Goal: Information Seeking & Learning: Learn about a topic

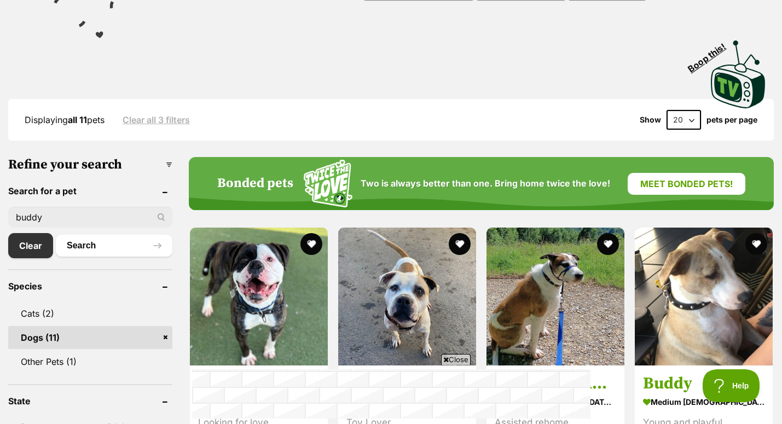
scroll to position [169, 0]
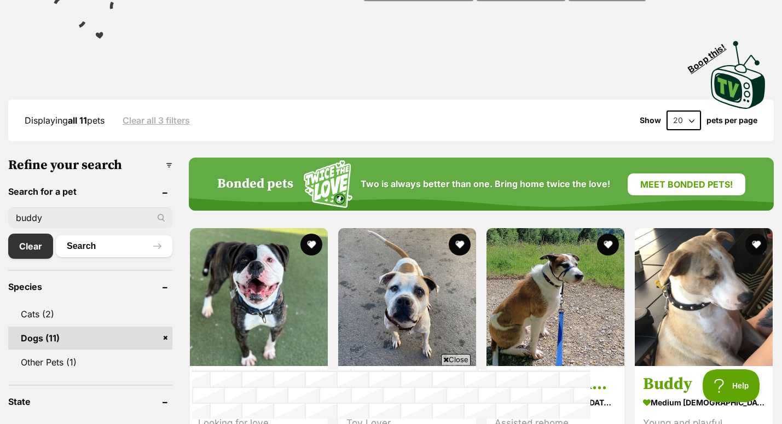
drag, startPoint x: 51, startPoint y: 217, endPoint x: 7, endPoint y: 216, distance: 44.3
click at [22, 255] on link "Clear" at bounding box center [33, 246] width 50 height 25
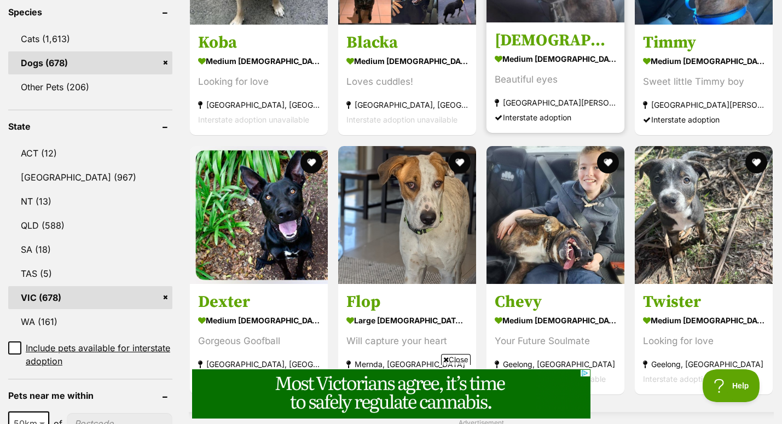
scroll to position [529, 0]
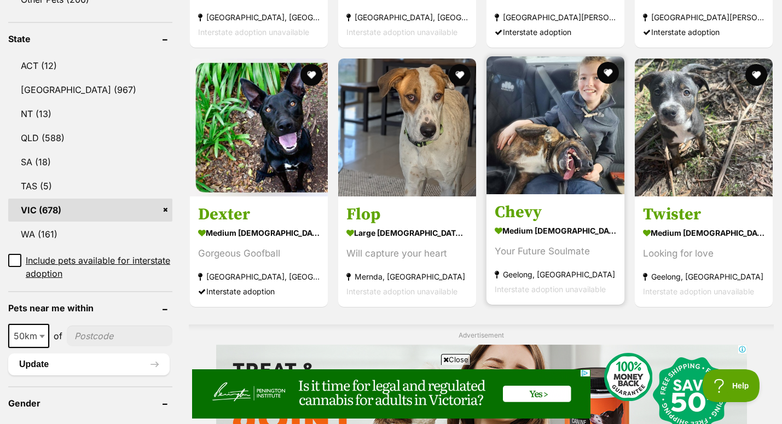
click at [519, 237] on strong "medium [DEMOGRAPHIC_DATA] Dog" at bounding box center [556, 231] width 122 height 16
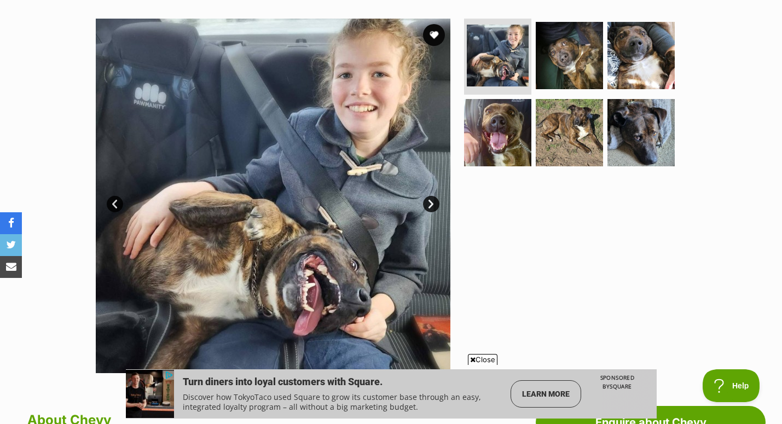
click at [482, 361] on span "Close" at bounding box center [483, 359] width 30 height 11
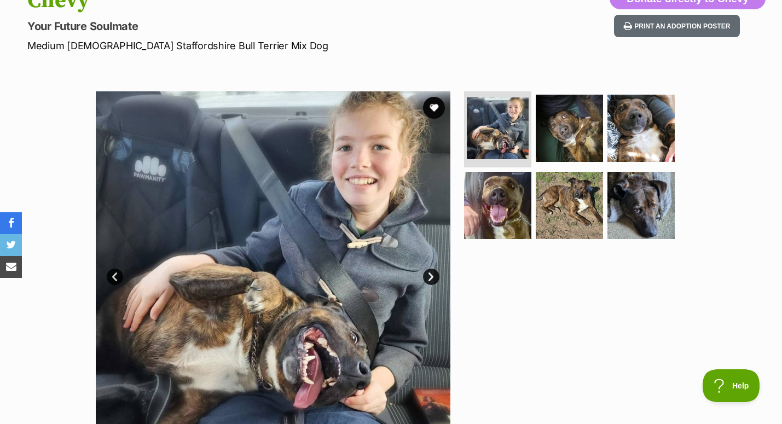
scroll to position [124, 0]
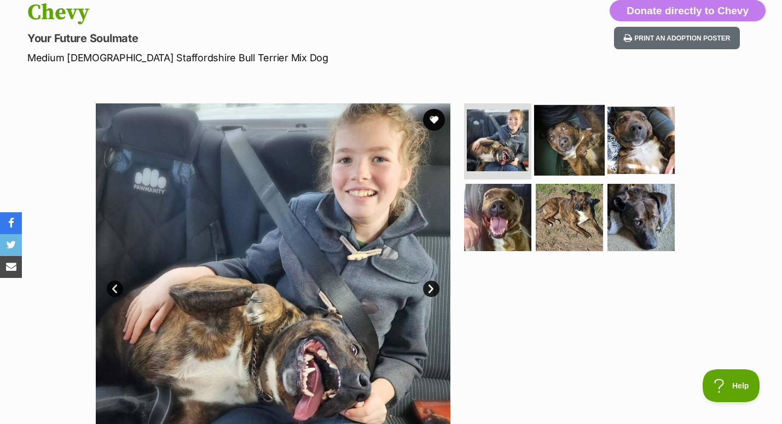
click at [567, 143] on img at bounding box center [569, 140] width 71 height 71
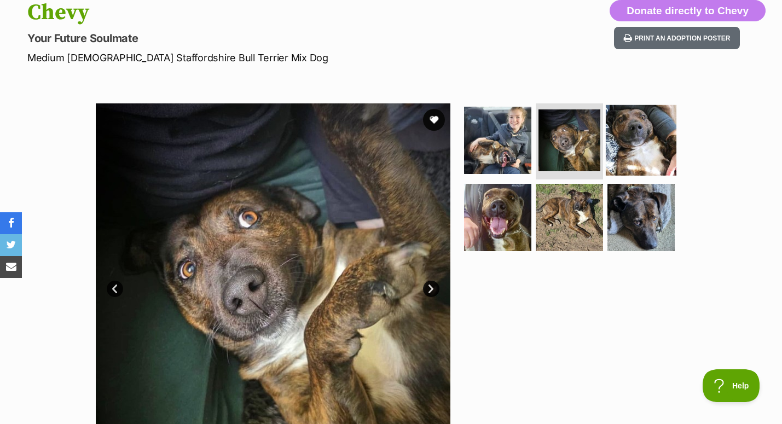
click at [634, 152] on img at bounding box center [641, 140] width 71 height 71
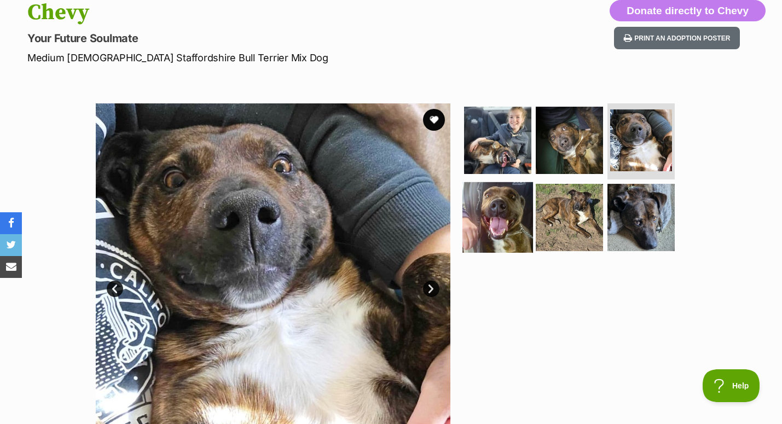
click at [493, 217] on img at bounding box center [498, 217] width 71 height 71
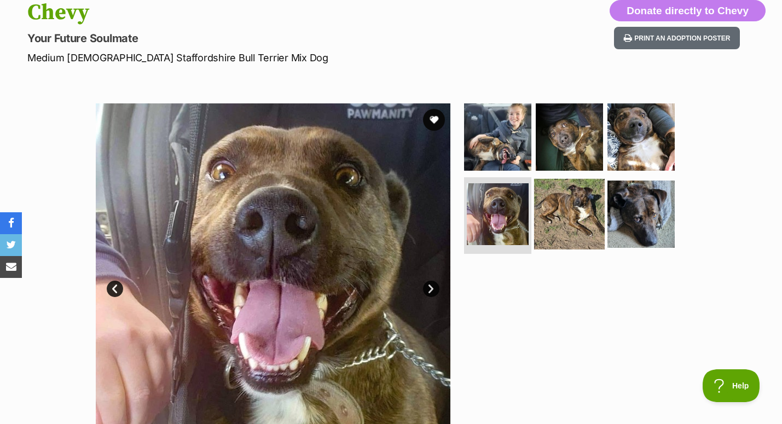
click at [579, 215] on img at bounding box center [569, 214] width 71 height 71
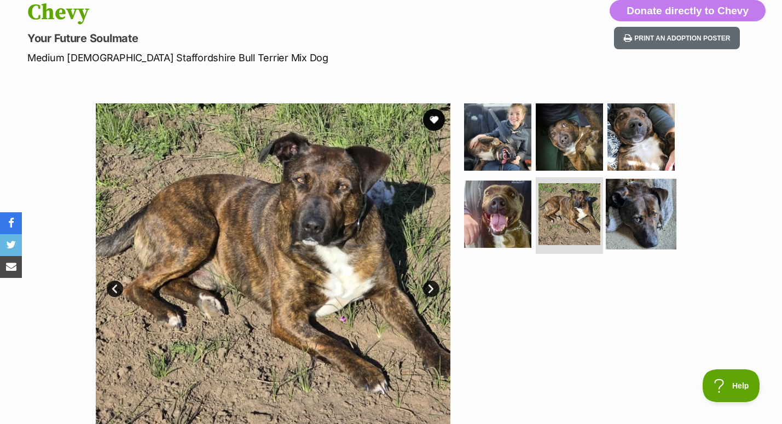
click at [639, 203] on img at bounding box center [641, 214] width 71 height 71
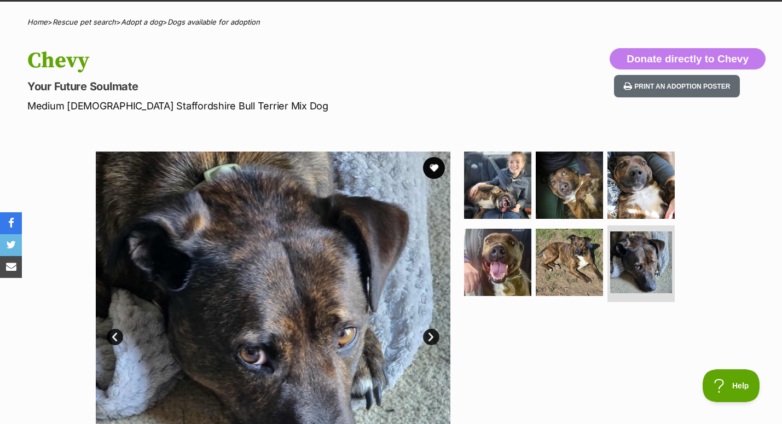
scroll to position [50, 0]
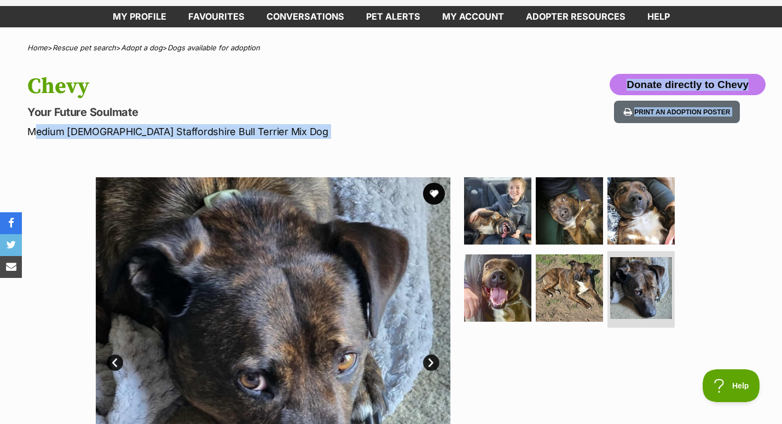
drag, startPoint x: 25, startPoint y: 131, endPoint x: 223, endPoint y: 146, distance: 198.1
copy section "Medium Male Staffordshire Bull Terrier Mix Dog Donate directly to Chevy Print a…"
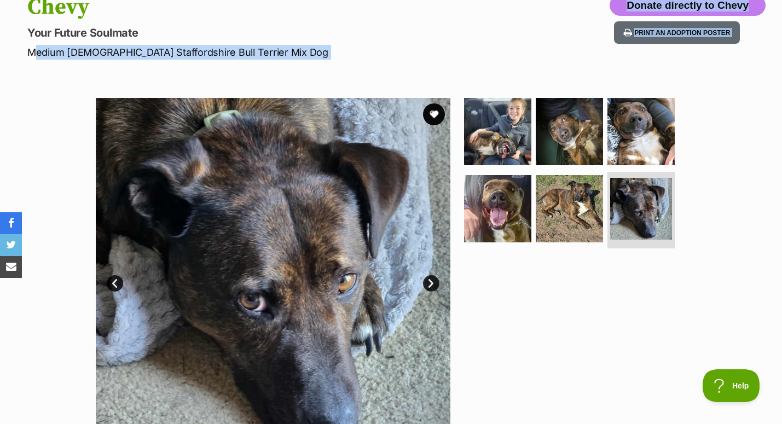
scroll to position [123, 0]
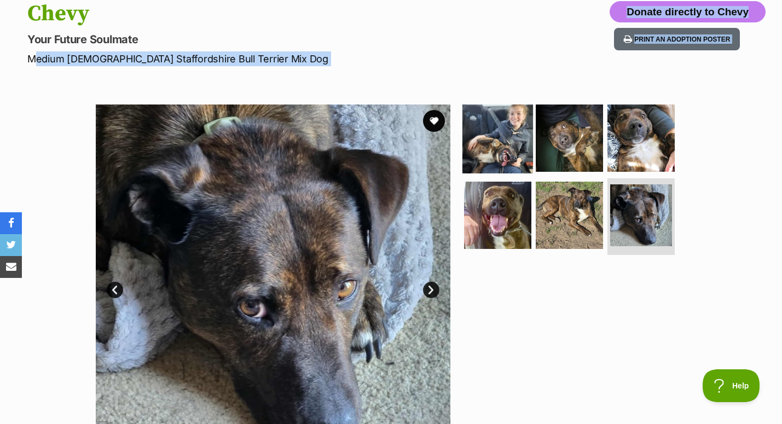
click at [493, 142] on img at bounding box center [498, 137] width 71 height 71
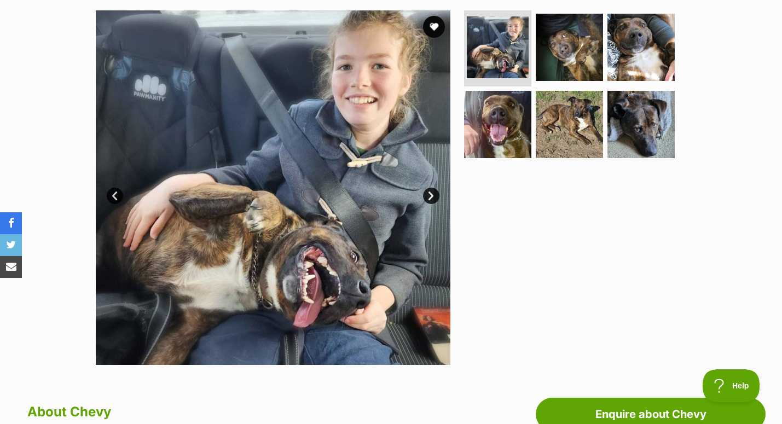
scroll to position [218, 0]
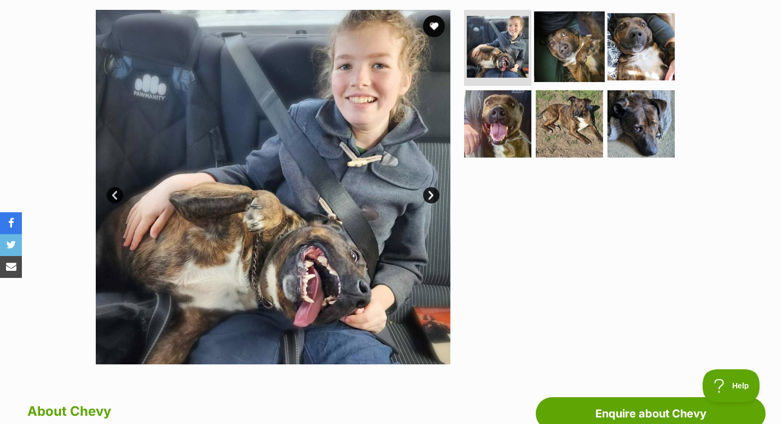
click at [568, 37] on img at bounding box center [569, 46] width 71 height 71
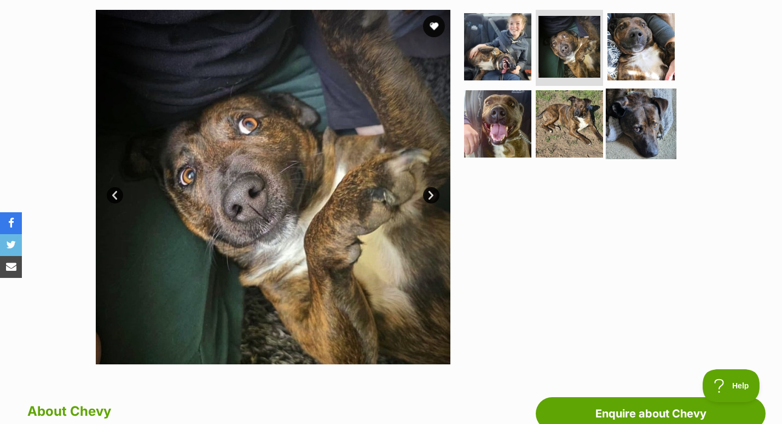
click at [643, 114] on img at bounding box center [641, 124] width 71 height 71
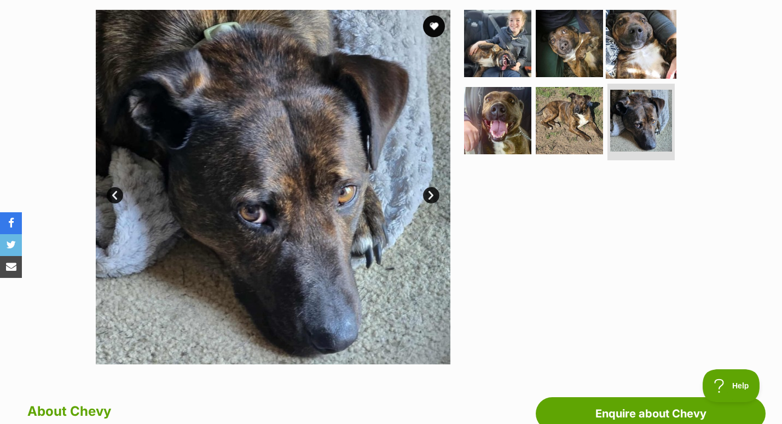
click at [656, 53] on img at bounding box center [641, 43] width 71 height 71
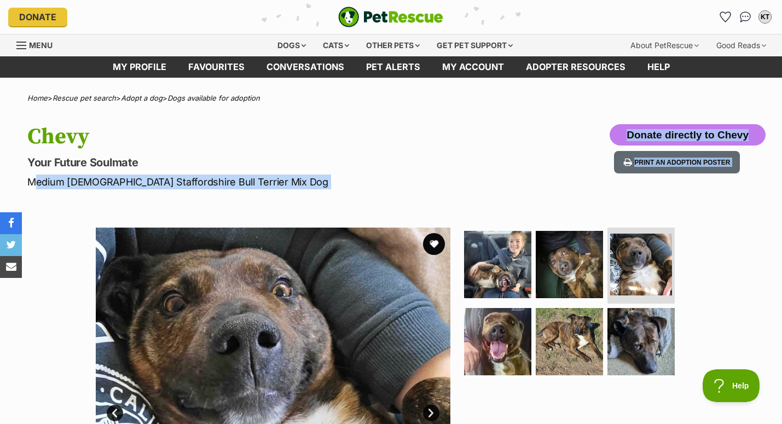
scroll to position [1, 0]
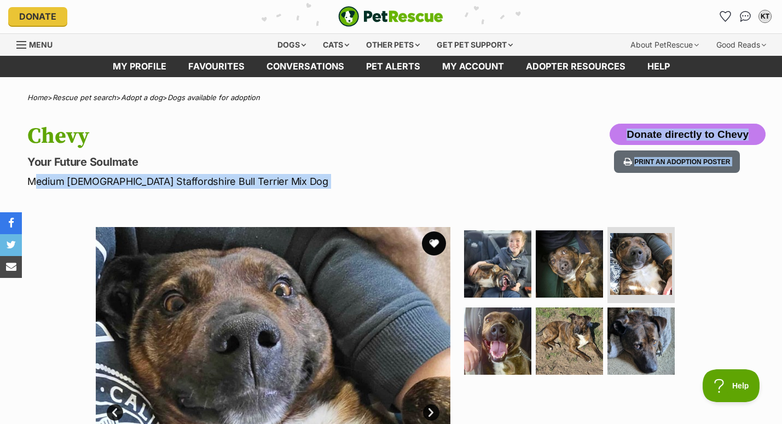
click at [430, 244] on button "favourite" at bounding box center [434, 244] width 24 height 24
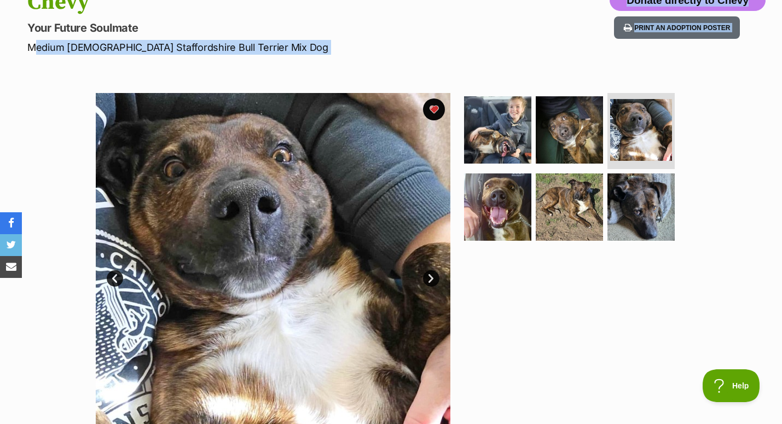
scroll to position [34, 0]
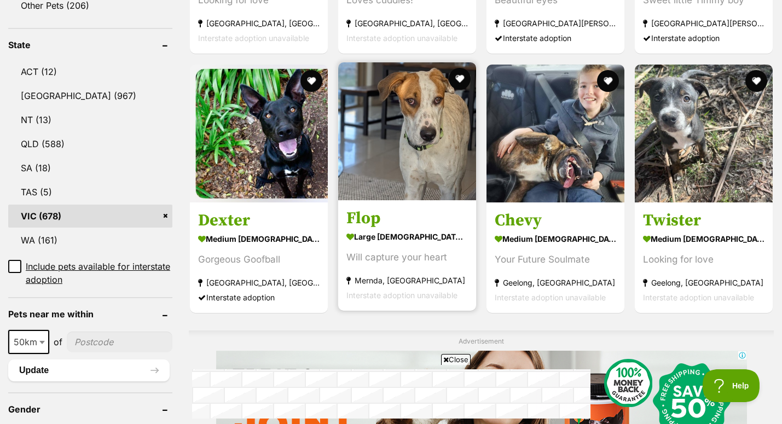
click at [371, 245] on strong "large male Dog" at bounding box center [407, 237] width 122 height 16
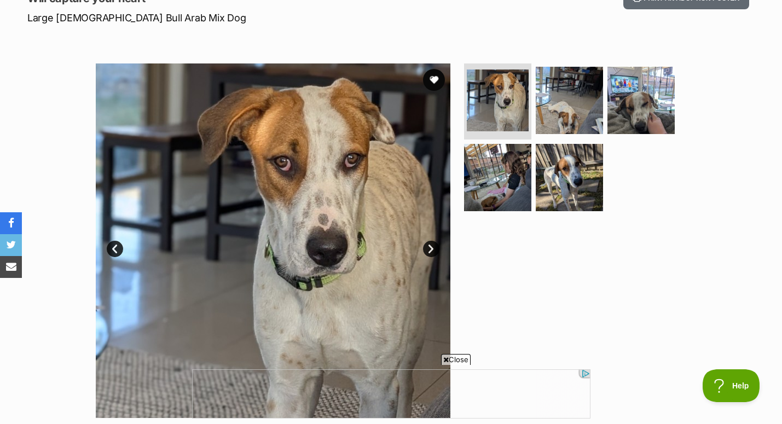
scroll to position [172, 0]
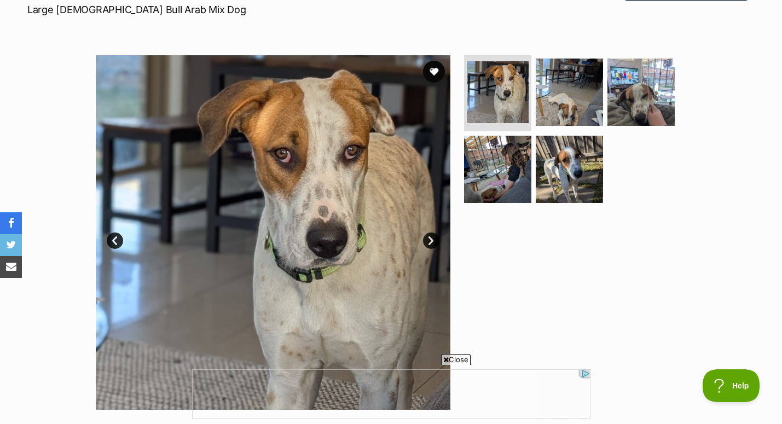
click at [458, 357] on span "Close" at bounding box center [456, 359] width 30 height 11
click at [430, 243] on link "Next" at bounding box center [431, 241] width 16 height 16
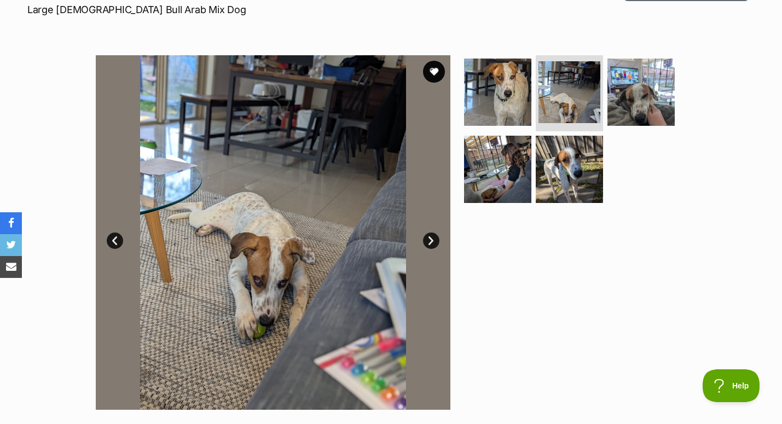
click at [432, 241] on link "Next" at bounding box center [431, 241] width 16 height 16
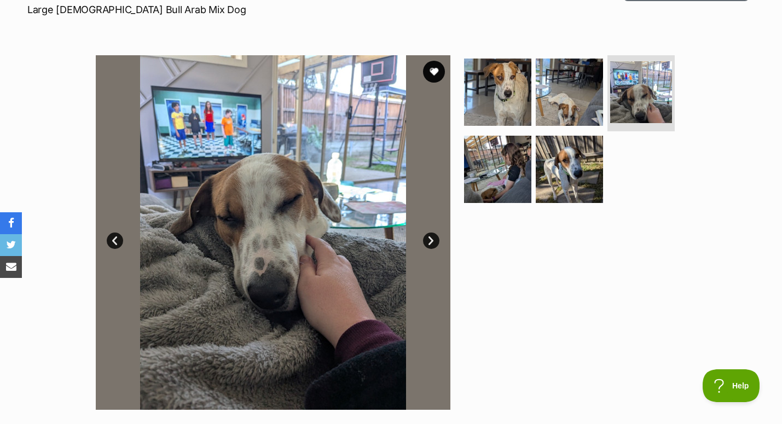
click at [432, 241] on link "Next" at bounding box center [431, 241] width 16 height 16
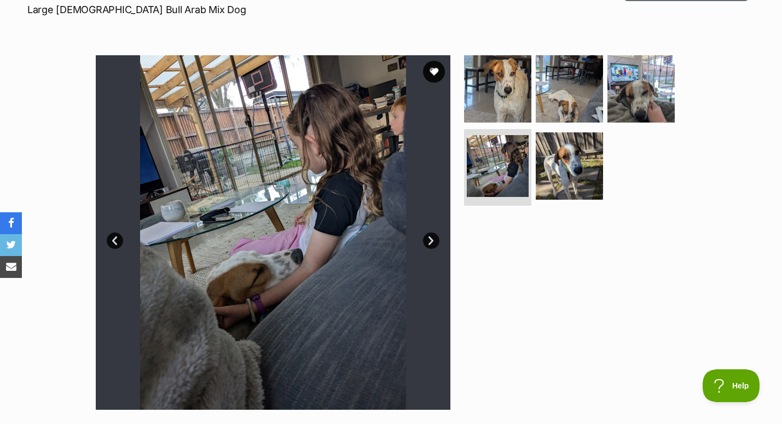
click at [432, 241] on link "Next" at bounding box center [431, 241] width 16 height 16
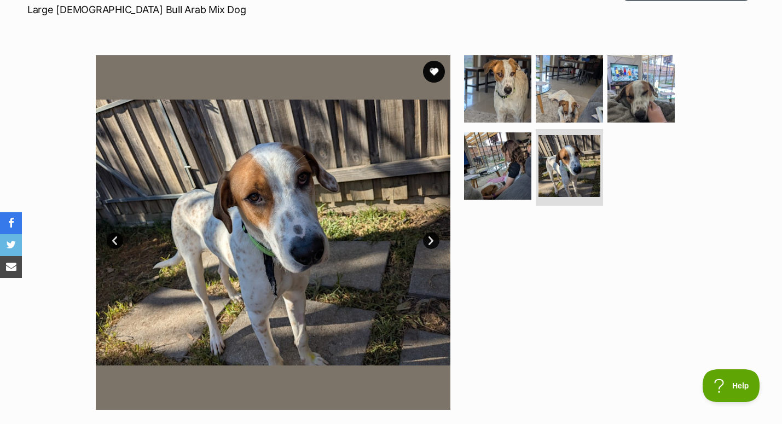
click at [432, 241] on link "Next" at bounding box center [431, 241] width 16 height 16
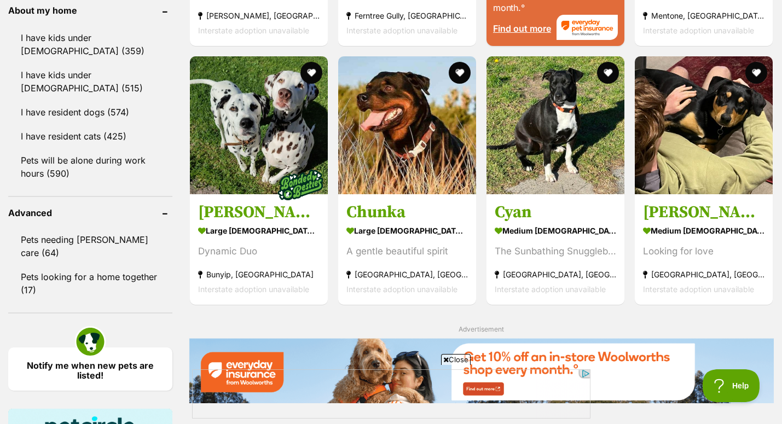
scroll to position [1243, 0]
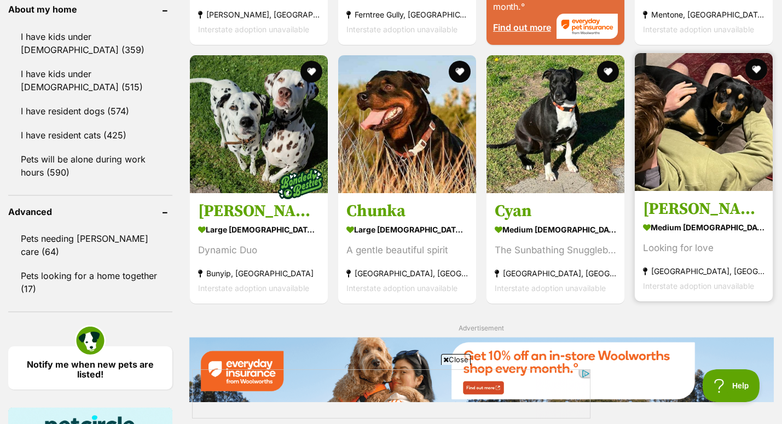
click at [683, 211] on h3 "[PERSON_NAME]" at bounding box center [704, 209] width 122 height 21
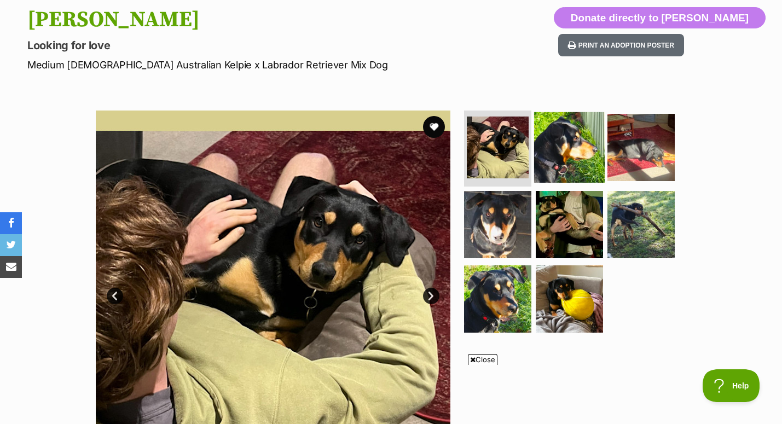
click at [556, 147] on img at bounding box center [569, 147] width 71 height 71
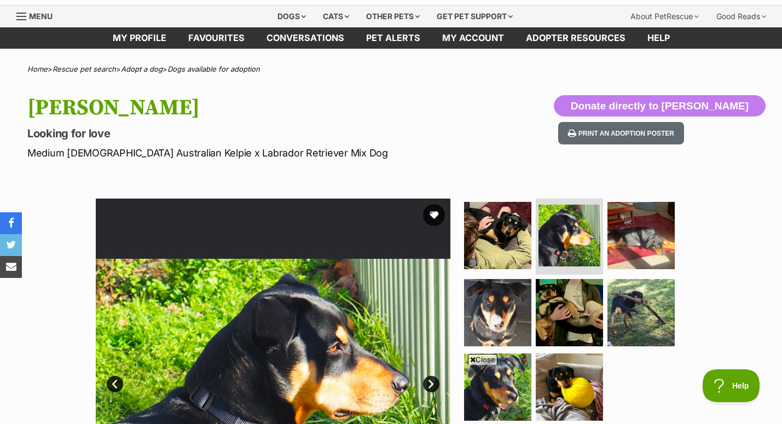
scroll to position [62, 0]
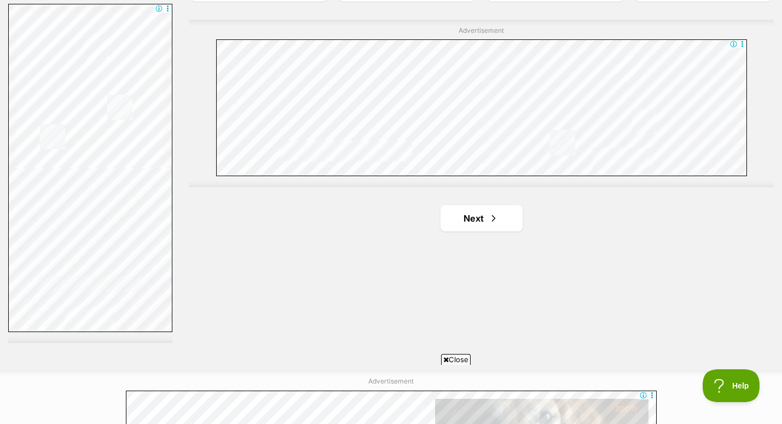
scroll to position [1946, 0]
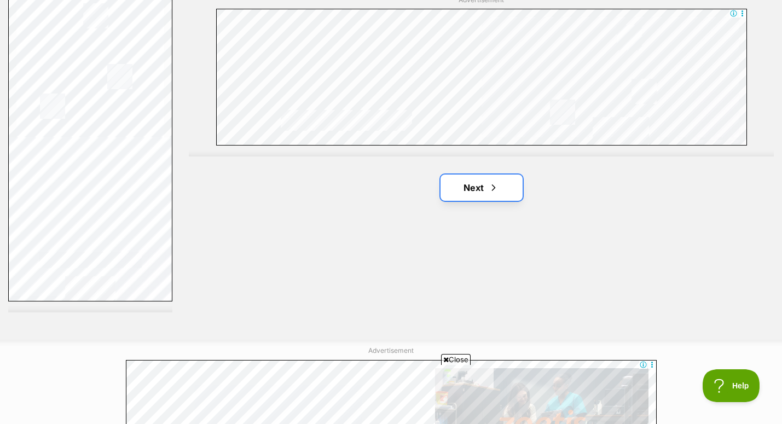
click at [486, 180] on link "Next" at bounding box center [482, 188] width 82 height 26
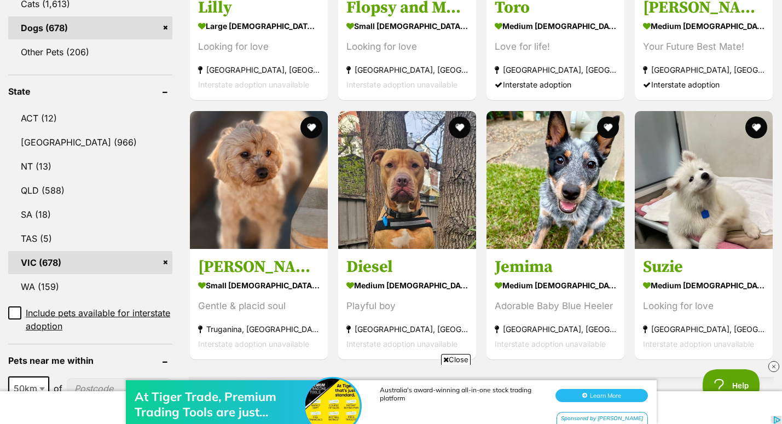
scroll to position [481, 0]
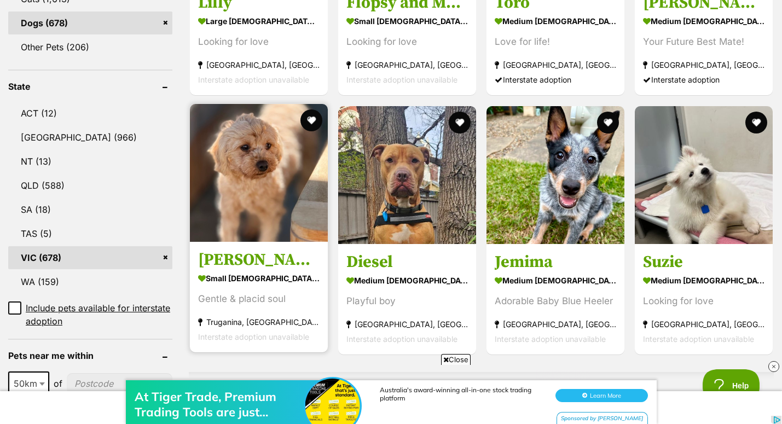
click at [259, 268] on h3 "[PERSON_NAME]" at bounding box center [259, 260] width 122 height 21
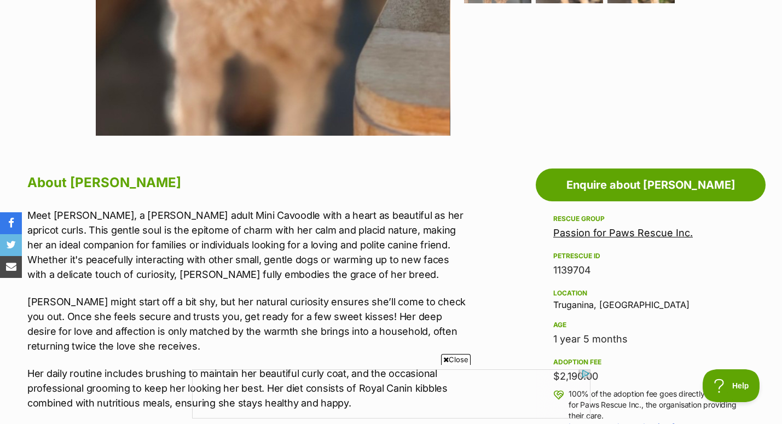
scroll to position [177, 0]
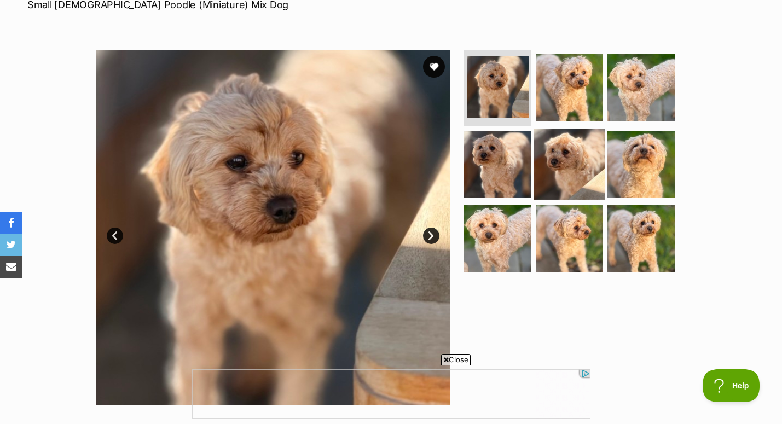
click at [544, 167] on img at bounding box center [569, 164] width 71 height 71
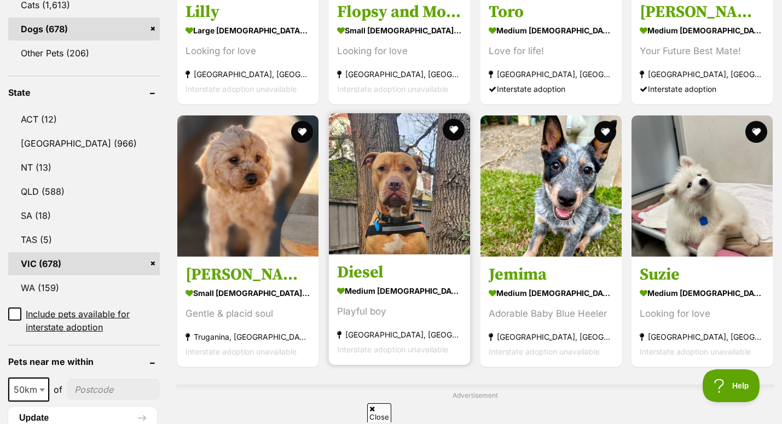
click at [382, 285] on link "Diesel medium [DEMOGRAPHIC_DATA] Dog Playful boy [GEOGRAPHIC_DATA], [GEOGRAPHIC…" at bounding box center [399, 309] width 141 height 111
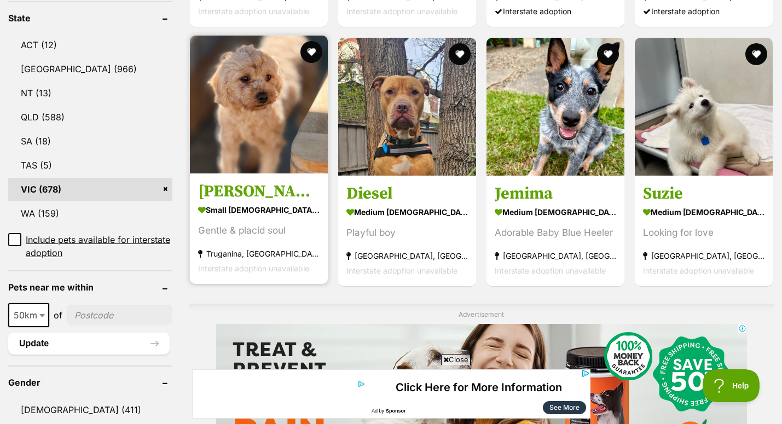
scroll to position [513, 0]
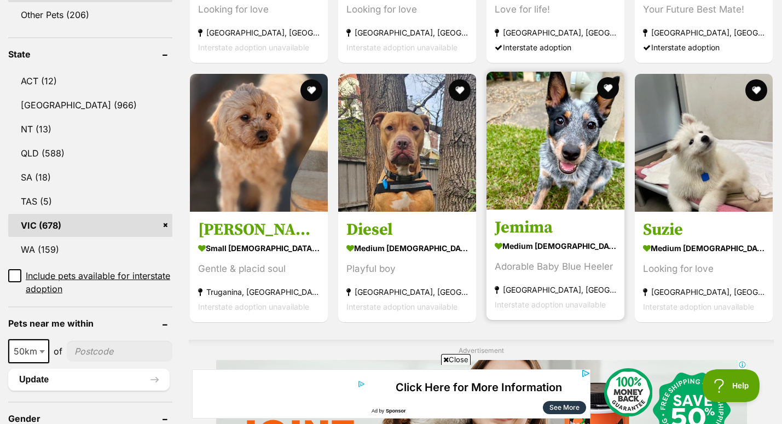
click at [547, 240] on link "Jemima medium female Dog Adorable Baby Blue Heeler Brunswick East, VIC Intersta…" at bounding box center [556, 264] width 138 height 111
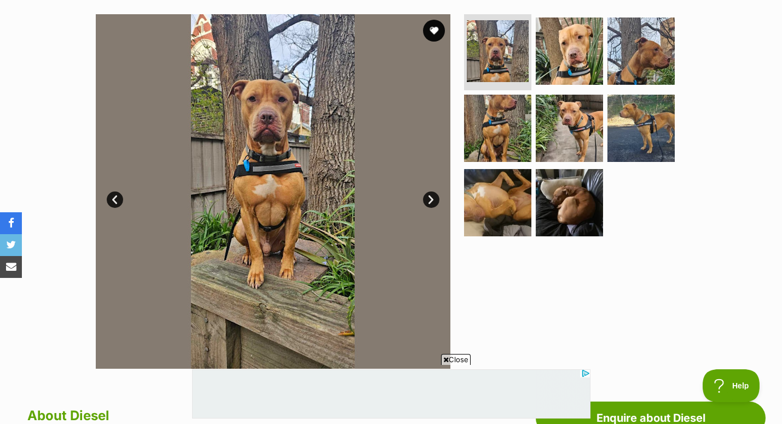
scroll to position [201, 0]
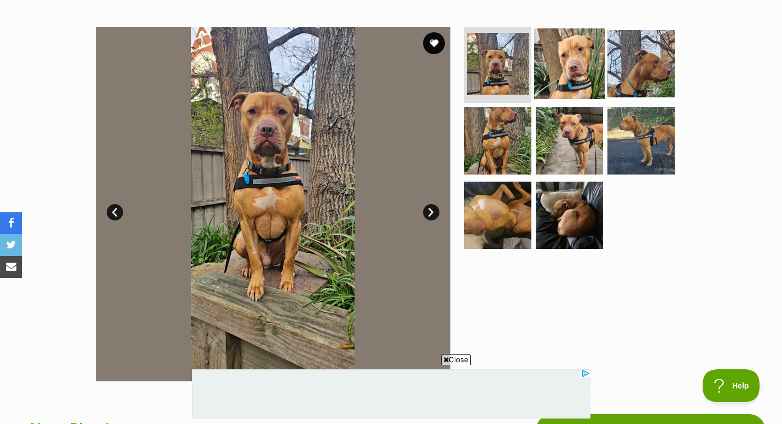
click at [592, 87] on img at bounding box center [569, 63] width 71 height 71
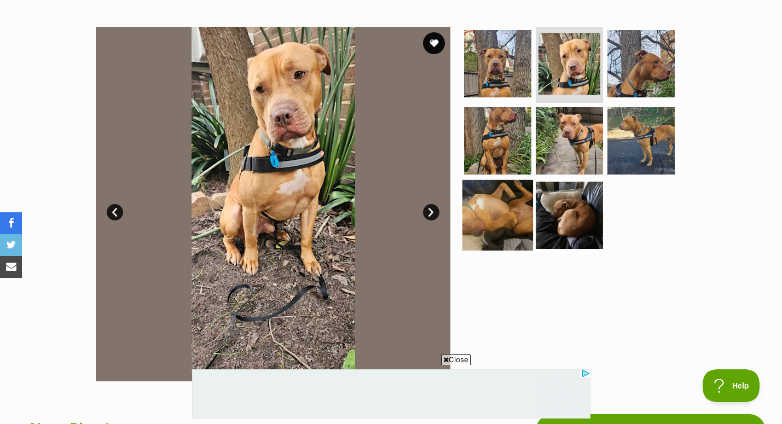
click at [519, 212] on img at bounding box center [498, 215] width 71 height 71
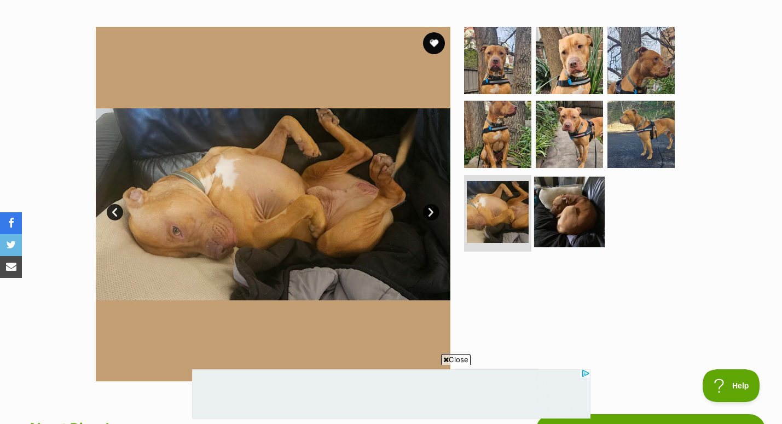
click at [561, 215] on img at bounding box center [569, 212] width 71 height 71
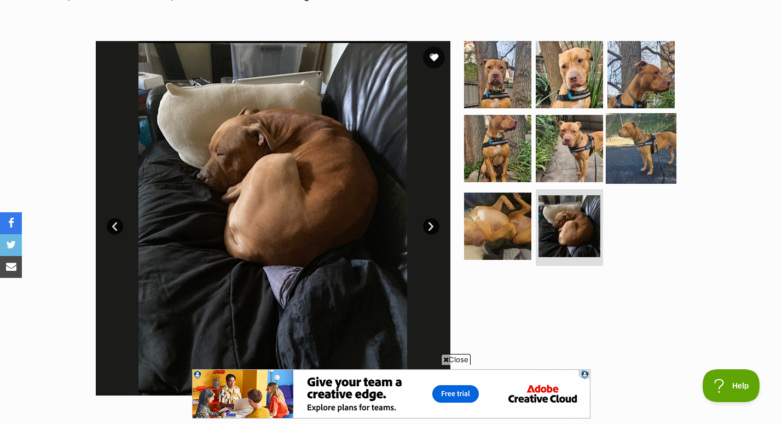
scroll to position [188, 0]
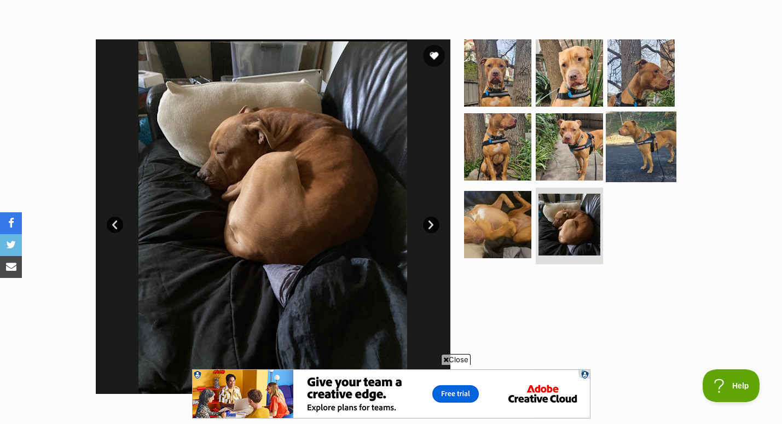
click at [652, 146] on img at bounding box center [641, 147] width 71 height 71
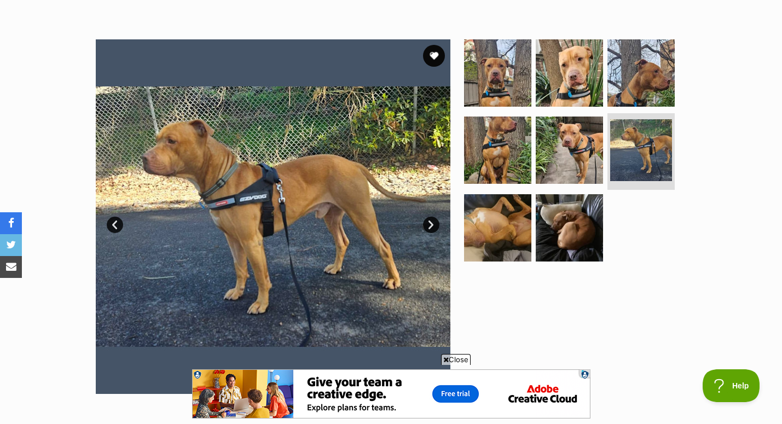
scroll to position [0, 0]
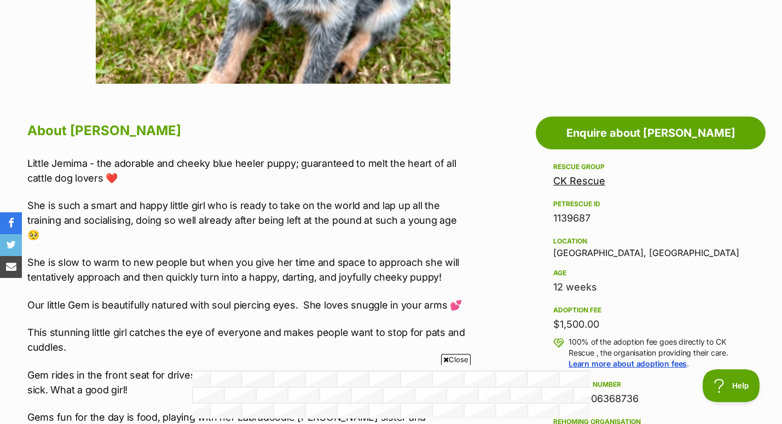
scroll to position [491, 0]
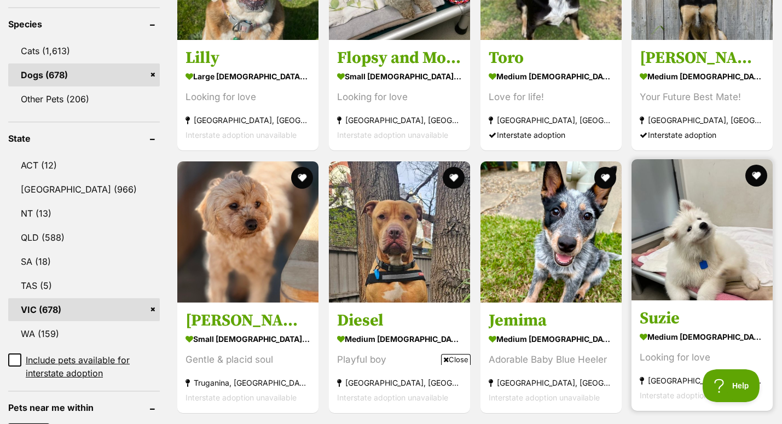
click at [679, 337] on strong "medium [DEMOGRAPHIC_DATA] Dog" at bounding box center [702, 337] width 125 height 16
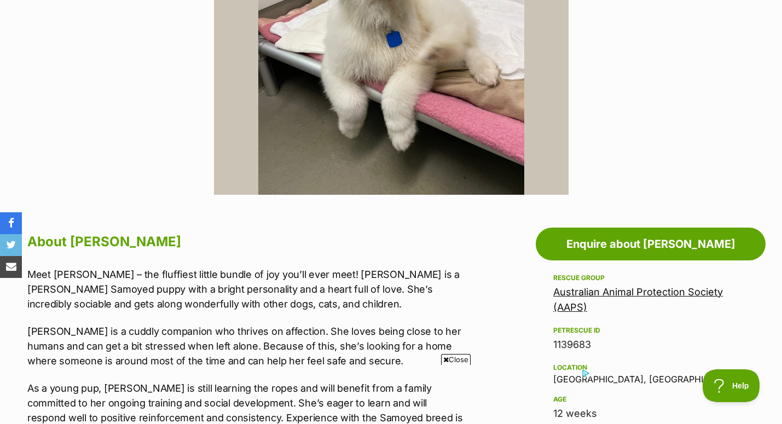
scroll to position [517, 0]
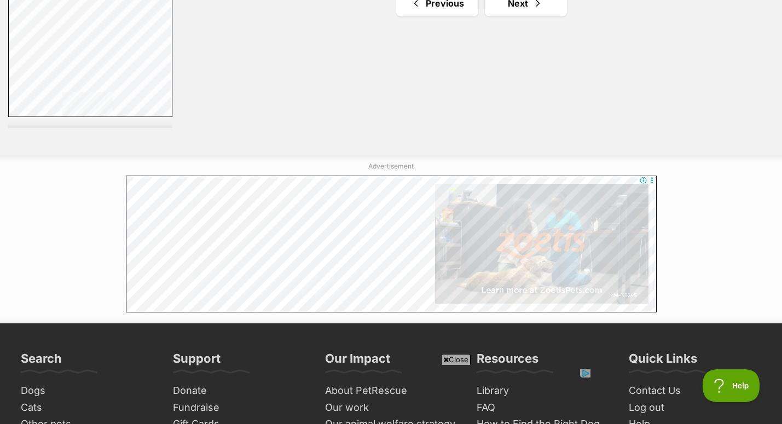
scroll to position [2133, 0]
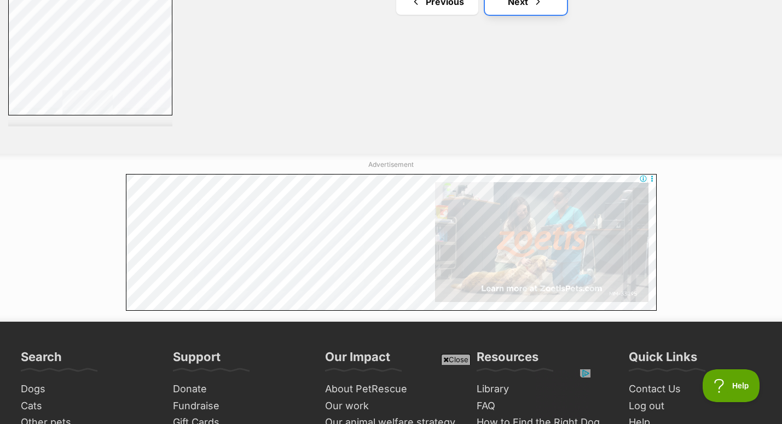
click at [530, 4] on link "Next" at bounding box center [526, 2] width 82 height 26
